Goal: Information Seeking & Learning: Compare options

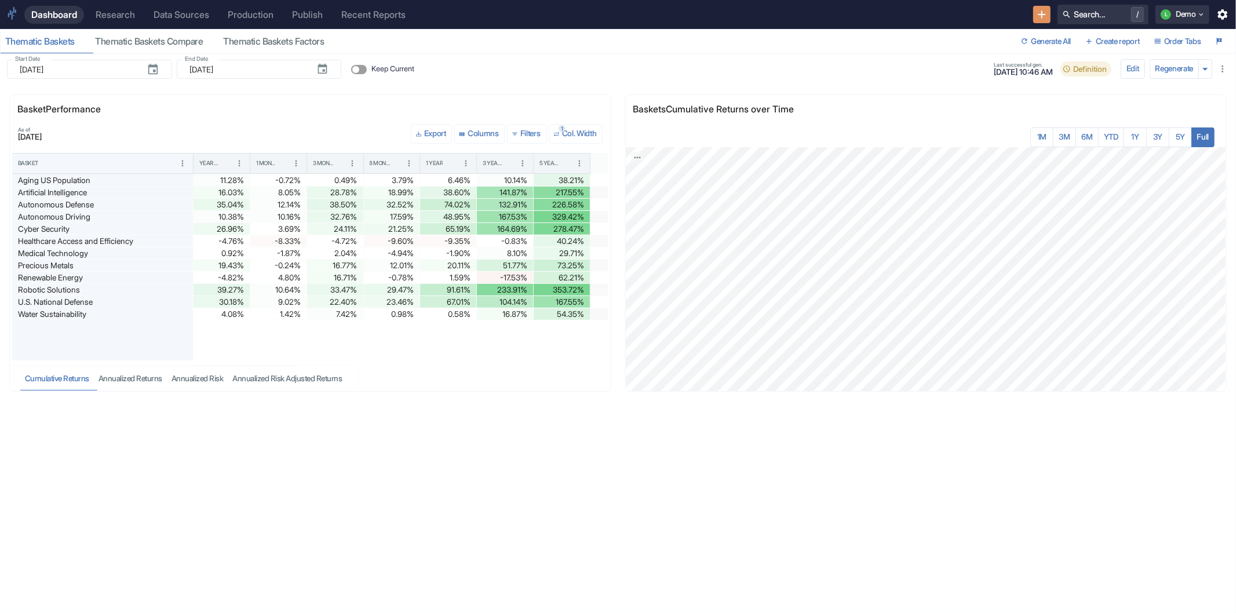
click at [111, 4] on div "Dashboard Research Data Sources Production Publish Recent Reports Search... / L…" at bounding box center [618, 14] width 1236 height 29
click at [128, 12] on div "Research" at bounding box center [115, 14] width 39 height 11
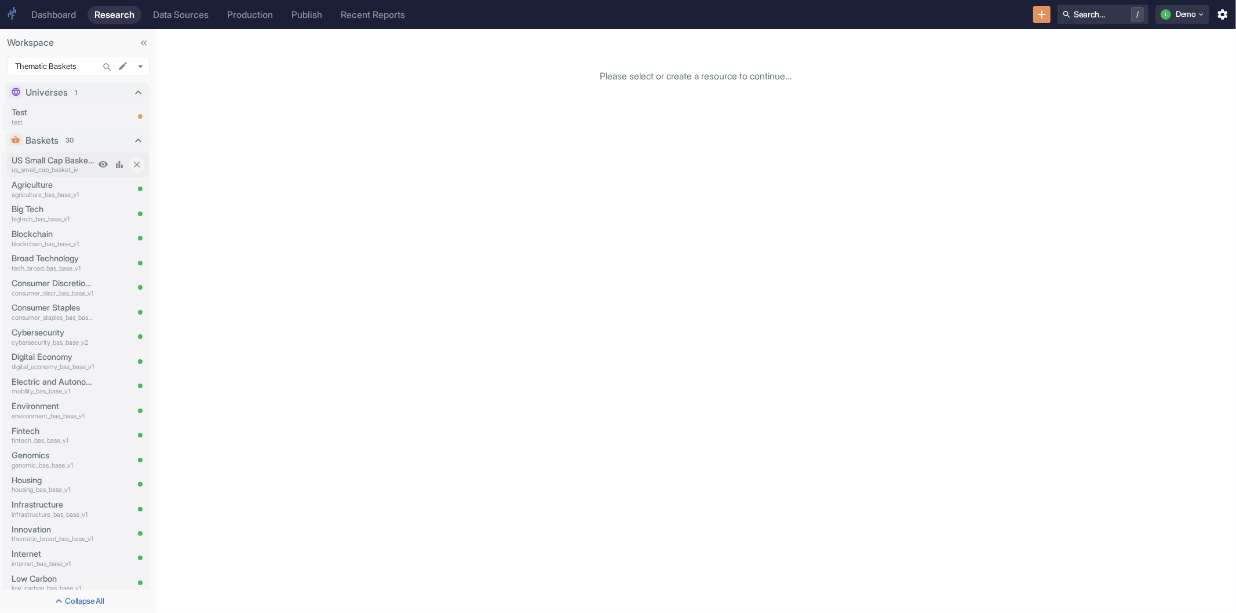
click at [26, 166] on p "us_small_cap_basket_iv" at bounding box center [53, 170] width 83 height 10
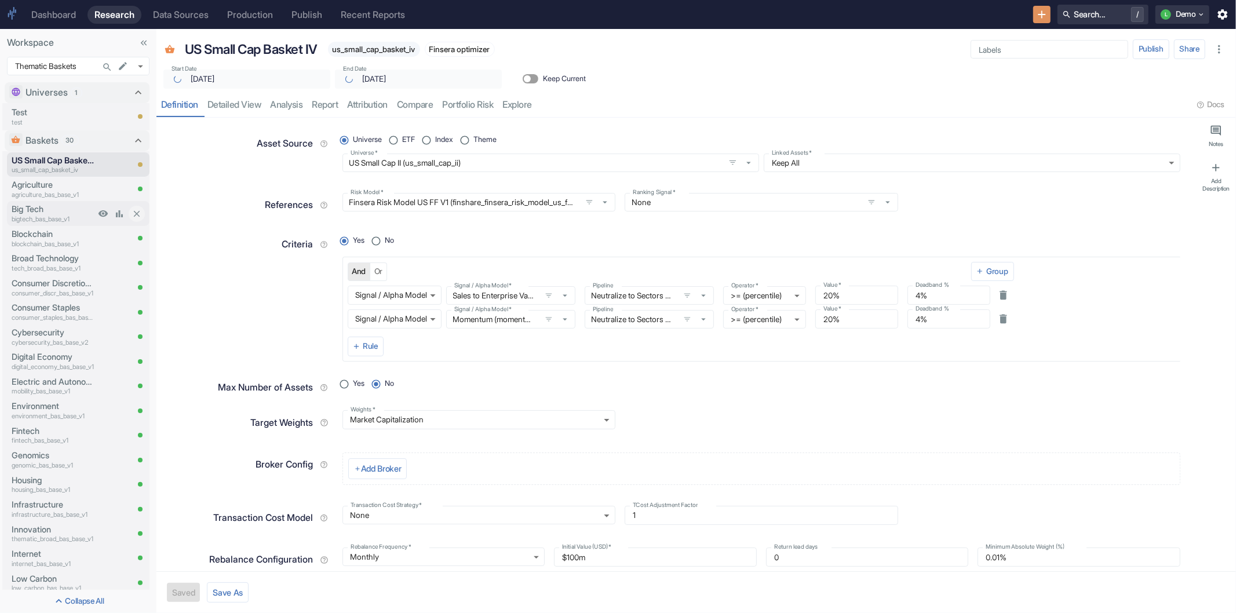
type textarea "x"
click at [27, 184] on p "Agriculture" at bounding box center [53, 185] width 83 height 13
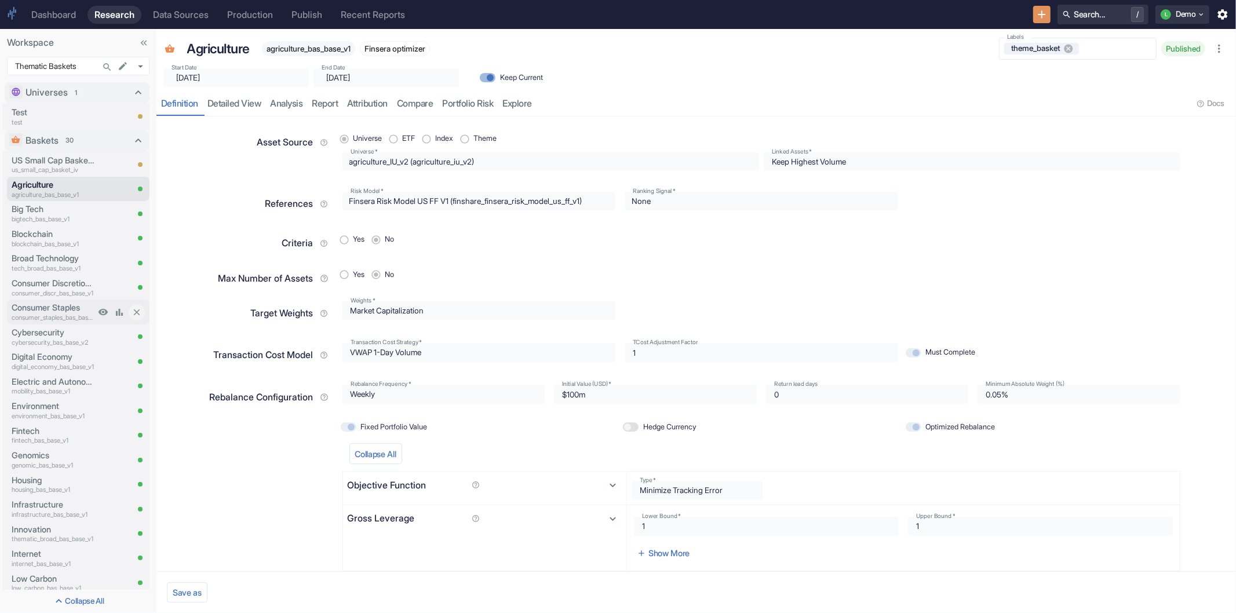
radio input "true"
type input "[DATE]"
click at [31, 334] on p "Cybersecurity" at bounding box center [53, 332] width 83 height 13
radio input "true"
type input "[DATE]"
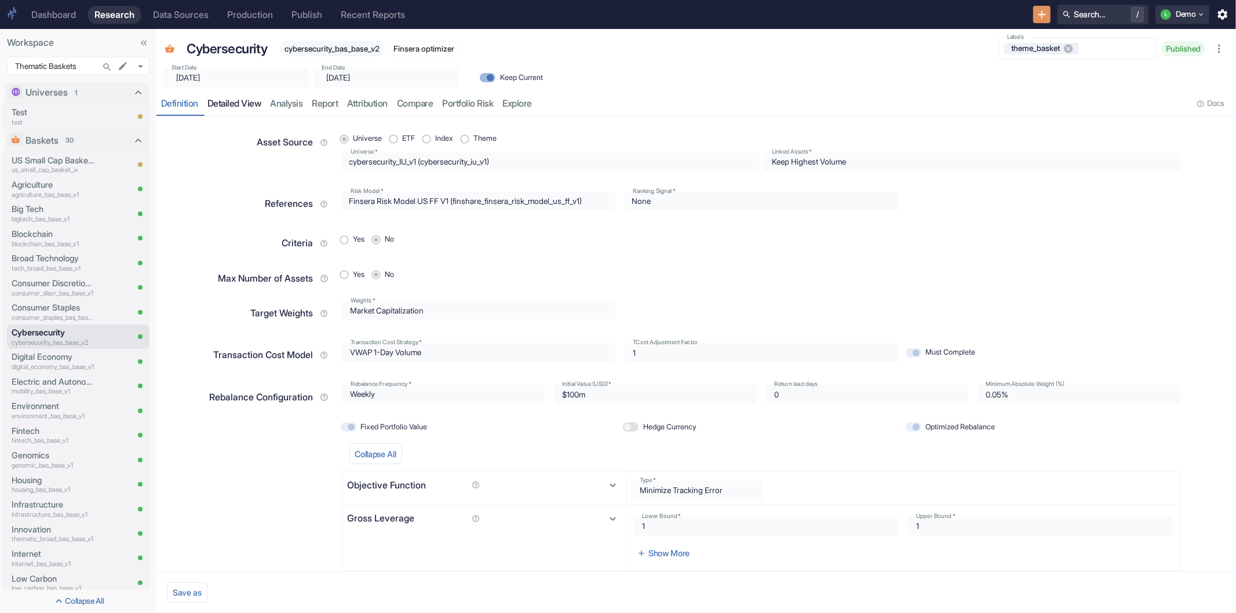
click at [235, 101] on link "detailed view" at bounding box center [234, 104] width 63 height 24
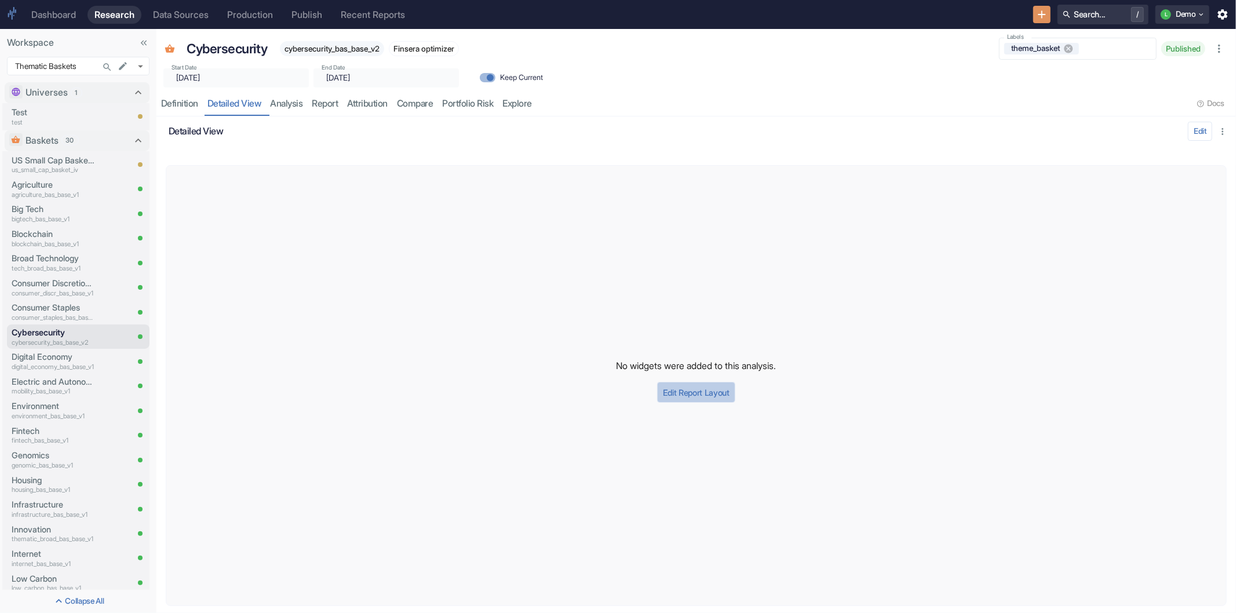
click at [686, 391] on button "Edit Report Layout" at bounding box center [696, 392] width 78 height 21
click at [368, 136] on input "Add Widget" at bounding box center [310, 131] width 174 height 10
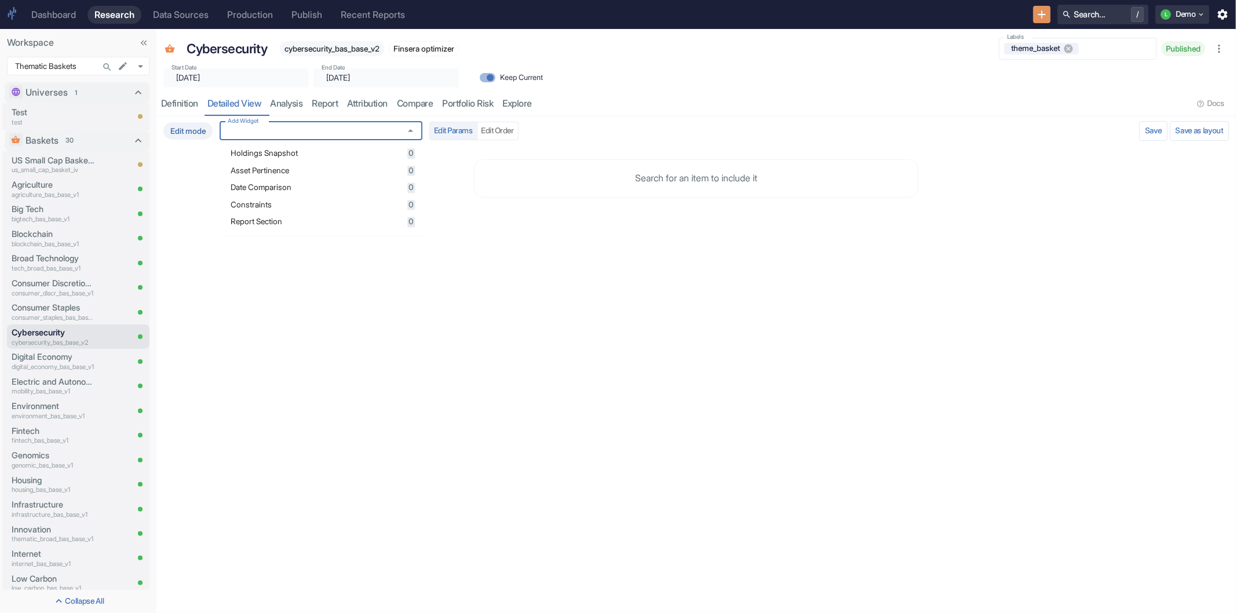
click at [327, 155] on span "Holdings Snapshot" at bounding box center [317, 154] width 173 height 8
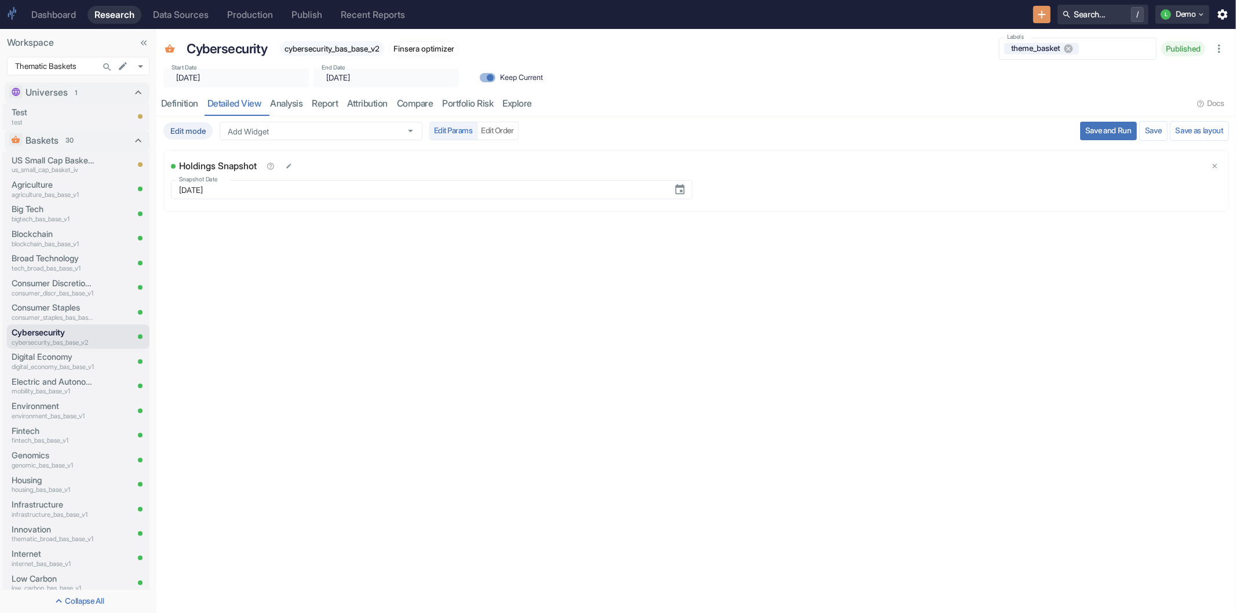
click at [1, 332] on div "US Small Cap Basket IV us_small_cap_basket_iv Agriculture agriculture_bas_base_…" at bounding box center [75, 521] width 150 height 741
click at [26, 334] on p "Cybersecurity" at bounding box center [53, 332] width 83 height 13
click at [297, 105] on link "analysis" at bounding box center [287, 104] width 42 height 24
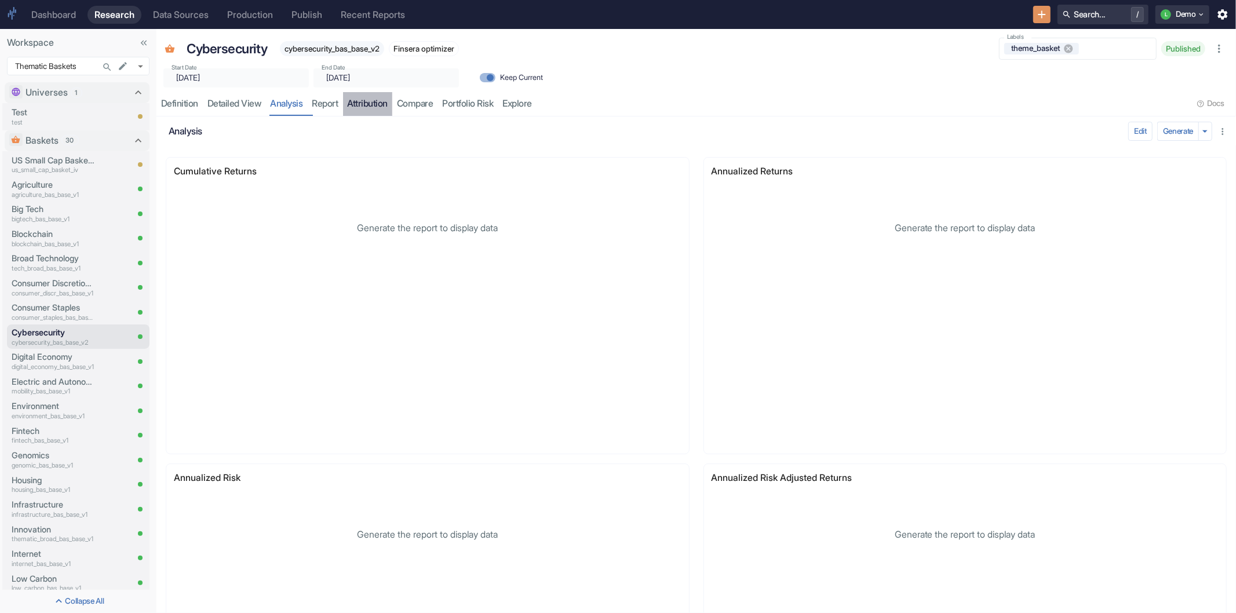
click at [377, 100] on link "attribution" at bounding box center [368, 104] width 50 height 24
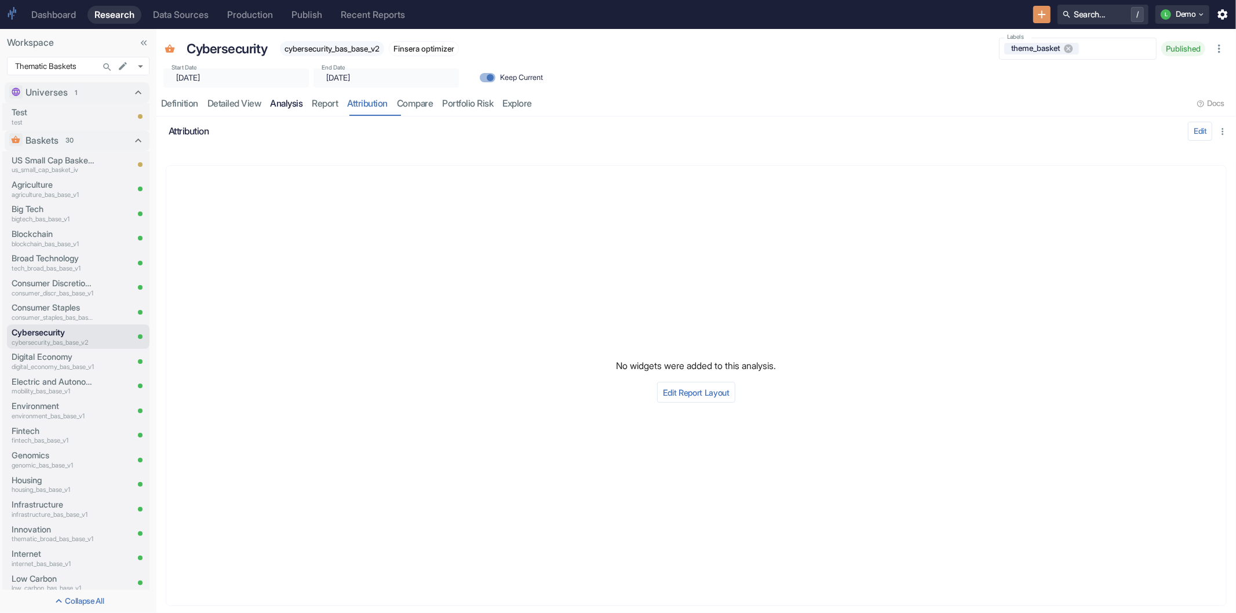
click at [293, 104] on link "analysis" at bounding box center [287, 104] width 42 height 24
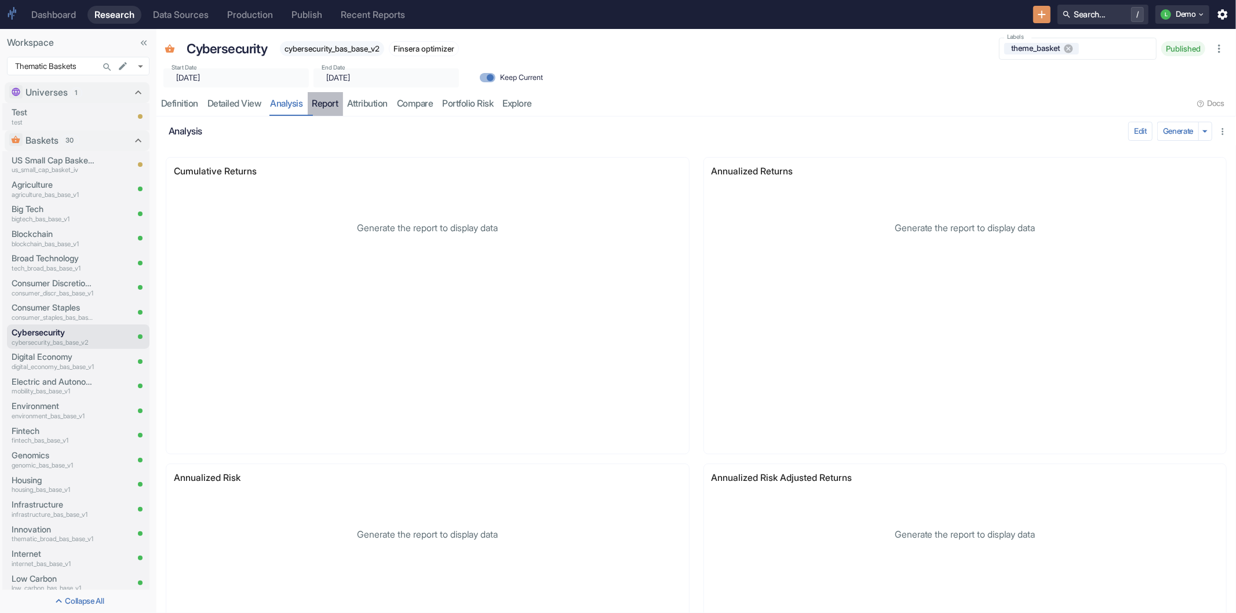
click at [325, 103] on link "report" at bounding box center [325, 104] width 35 height 24
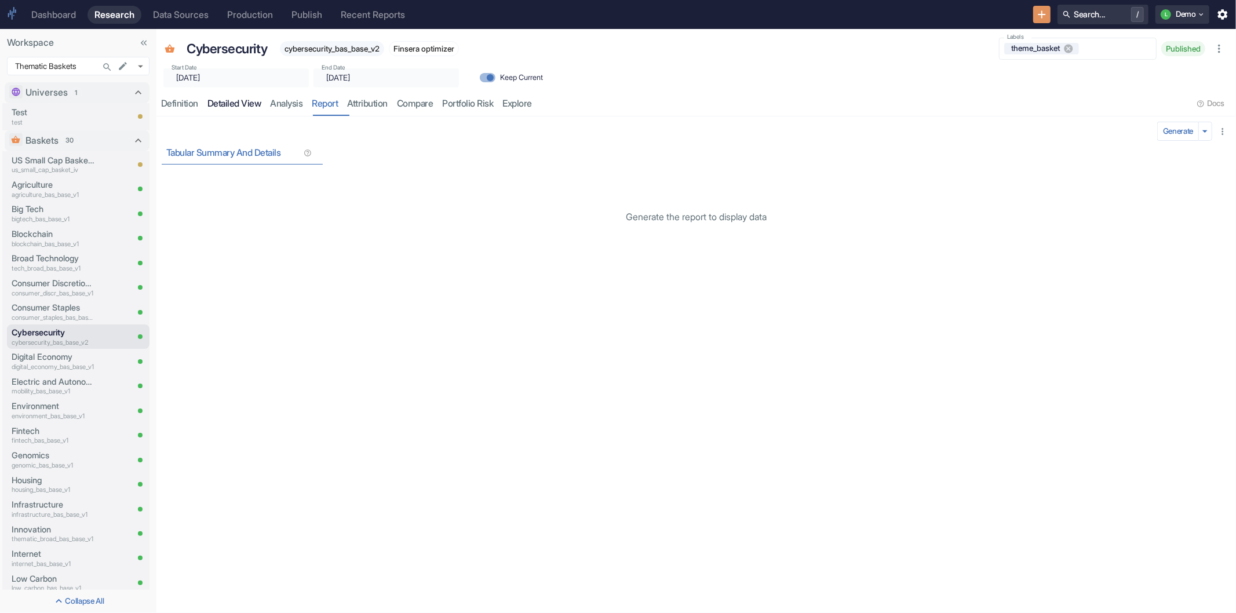
click at [241, 97] on link "detailed view" at bounding box center [234, 104] width 63 height 24
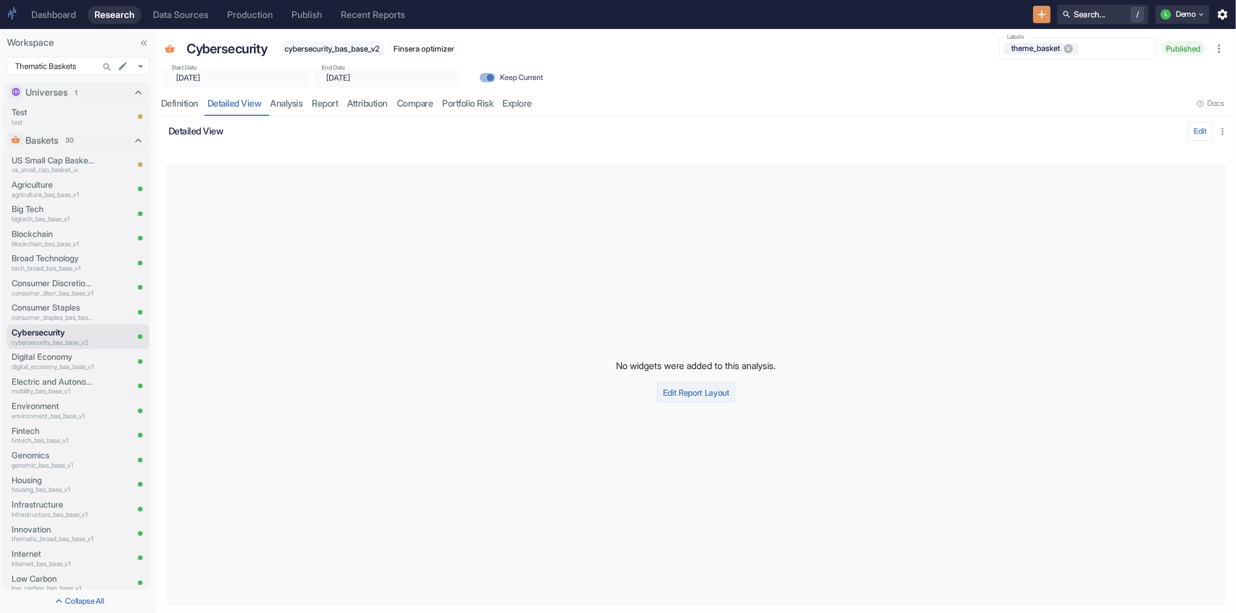
click at [709, 394] on button "Edit Report Layout" at bounding box center [696, 392] width 78 height 21
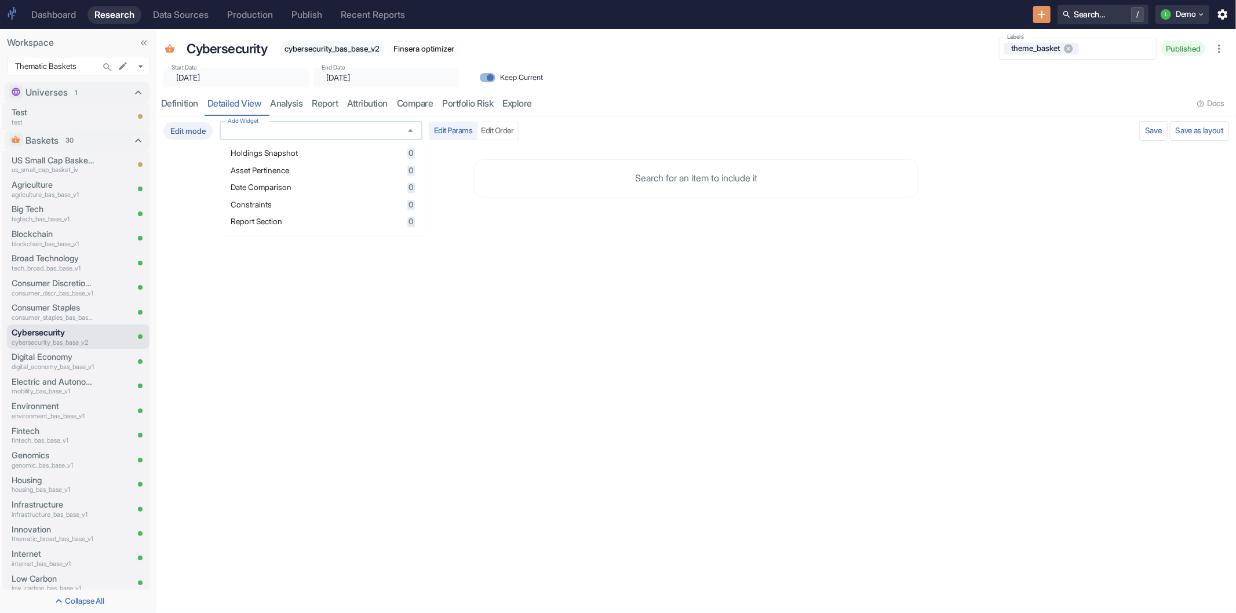
click at [279, 130] on input "Add Widget" at bounding box center [310, 131] width 174 height 10
click at [287, 155] on span "Holdings Snapshot" at bounding box center [317, 154] width 173 height 8
click at [786, 340] on div "Edit mode Add Widget Add Widget Edit Params Edit Order Validating Save as layou…" at bounding box center [696, 365] width 1080 height 497
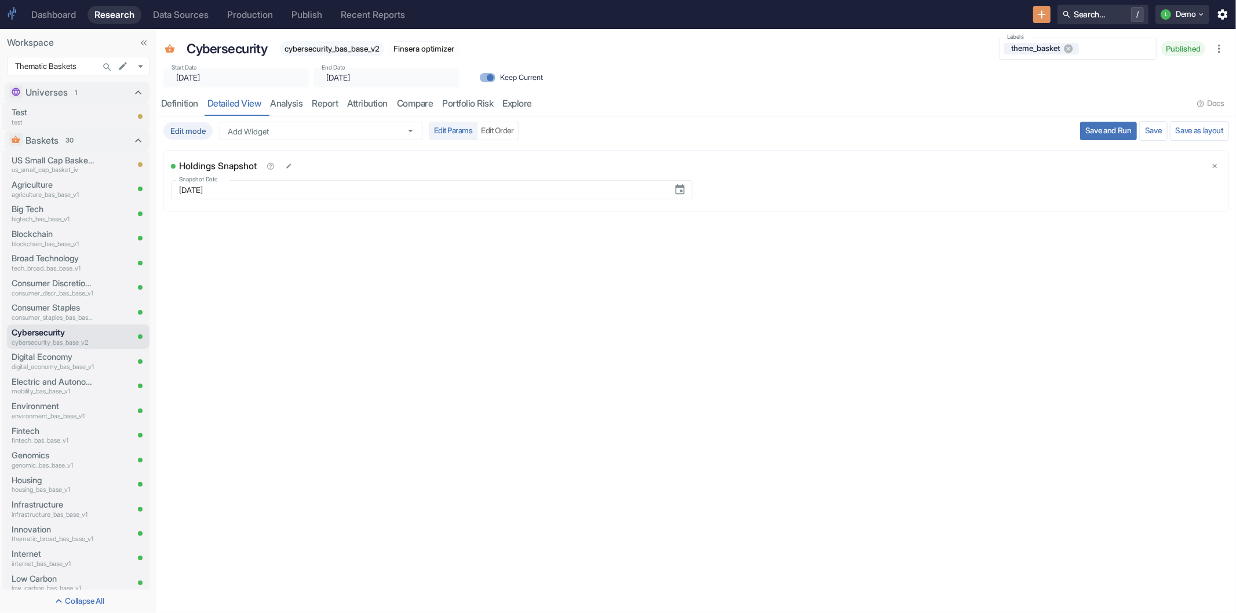
click at [1103, 129] on button "Save and Run" at bounding box center [1108, 131] width 57 height 19
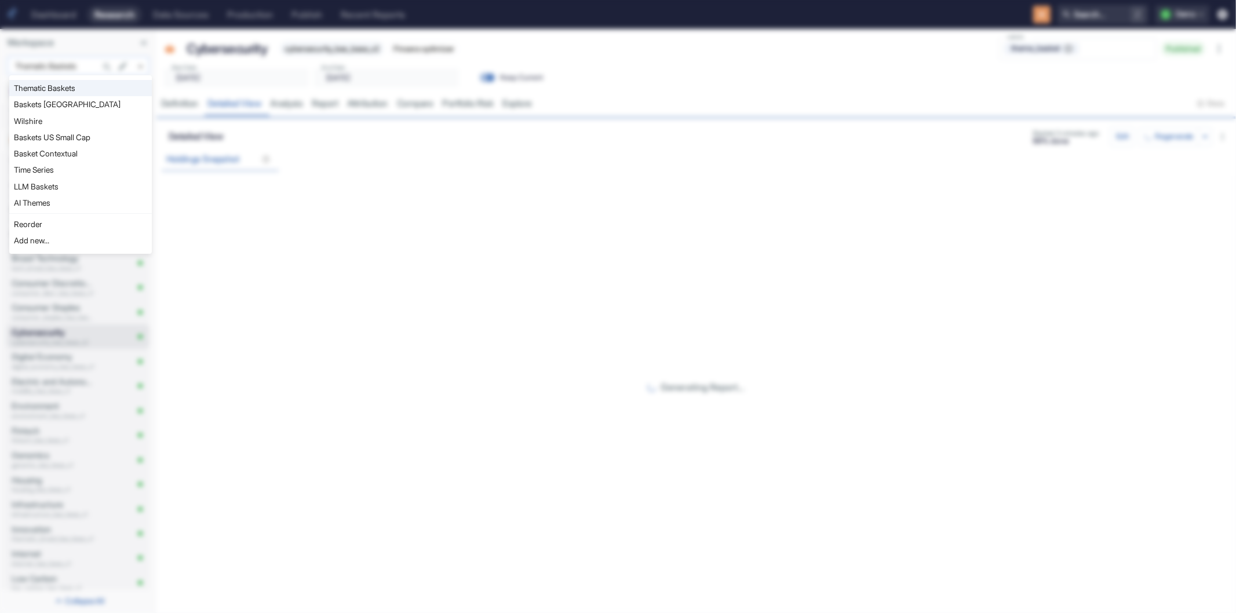
click at [140, 64] on body "Dashboard Research Data Sources Production Publish Recent Reports Search... / L…" at bounding box center [618, 306] width 1236 height 613
click at [35, 188] on li "LLM Baskets" at bounding box center [80, 187] width 143 height 16
type input "1112"
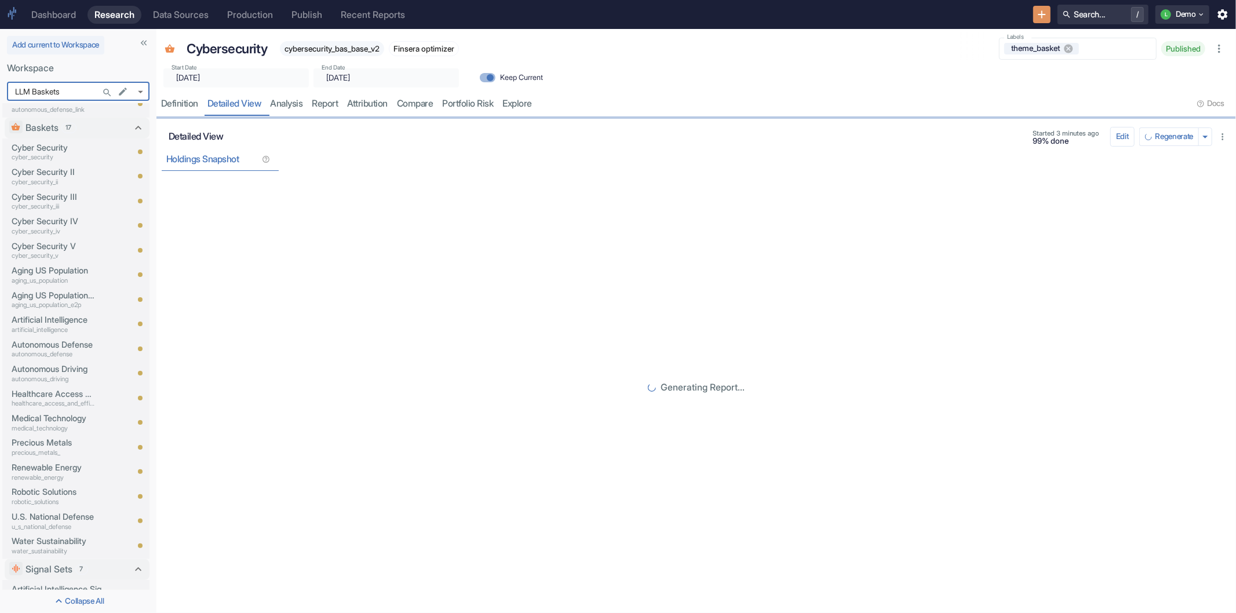
scroll to position [483, 0]
click at [53, 317] on p "Cyber Security IV" at bounding box center [53, 316] width 83 height 13
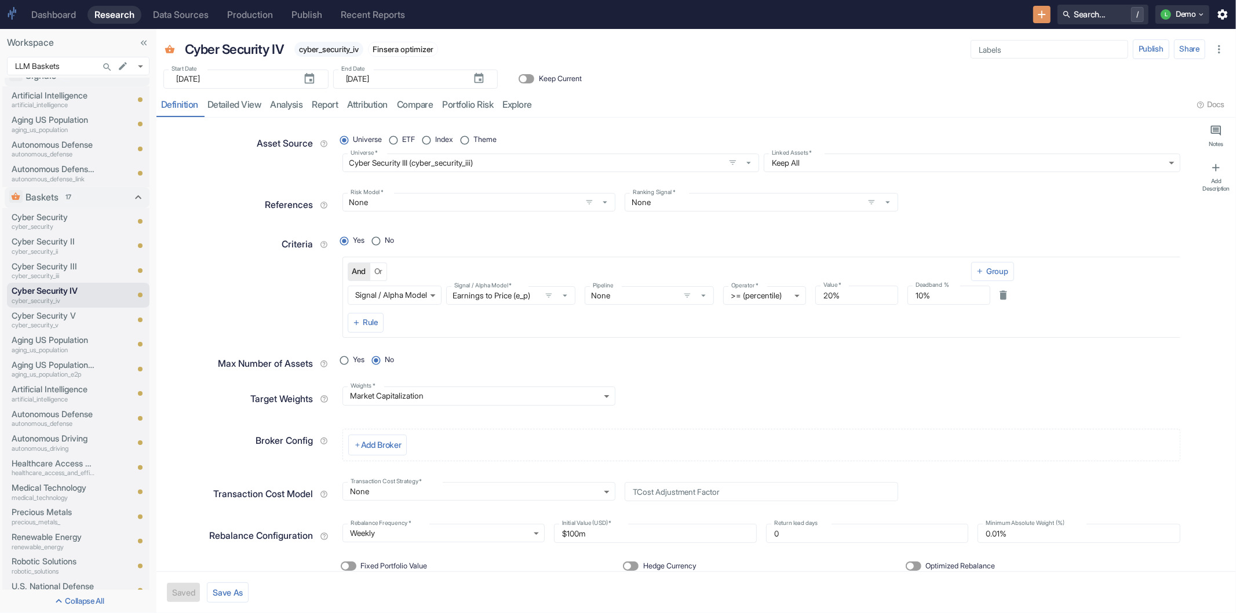
type textarea "x"
click at [432, 101] on link "compare" at bounding box center [415, 105] width 46 height 24
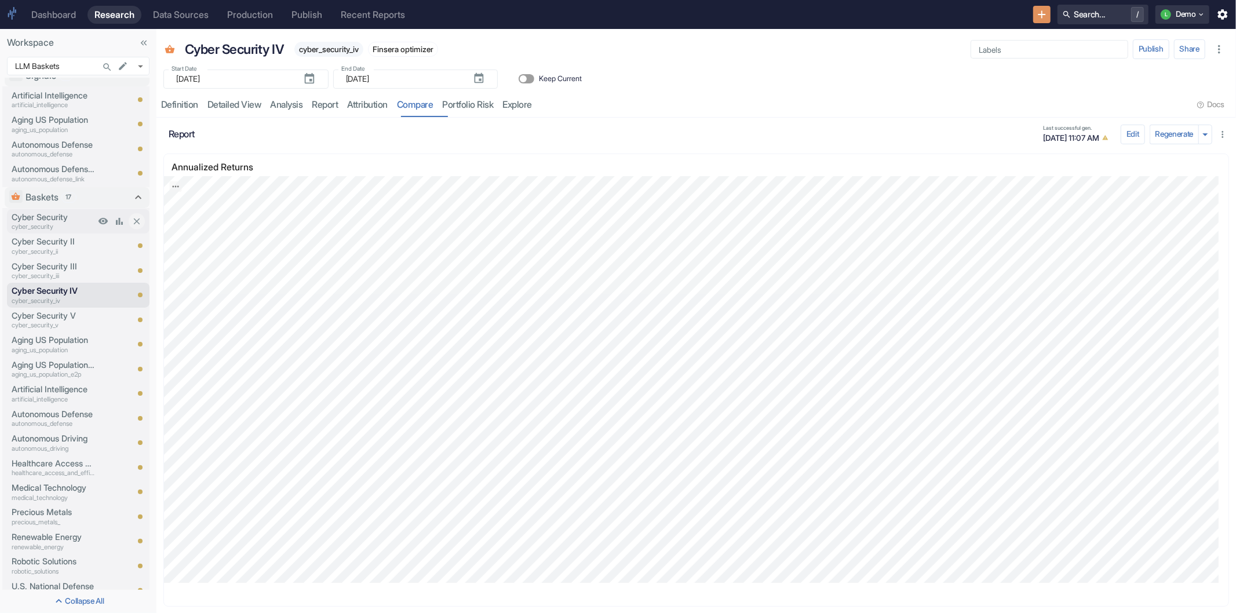
click at [36, 222] on p "cyber_security" at bounding box center [53, 227] width 83 height 10
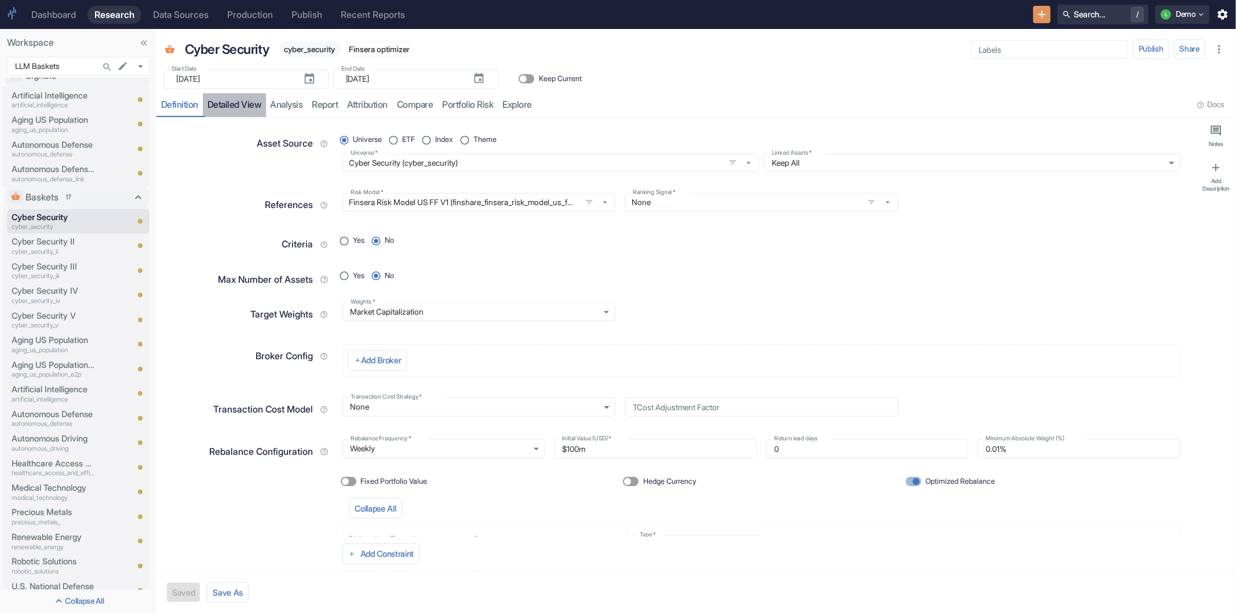
click at [242, 101] on link "detailed view" at bounding box center [234, 105] width 63 height 24
